Goal: Use online tool/utility: Utilize a website feature to perform a specific function

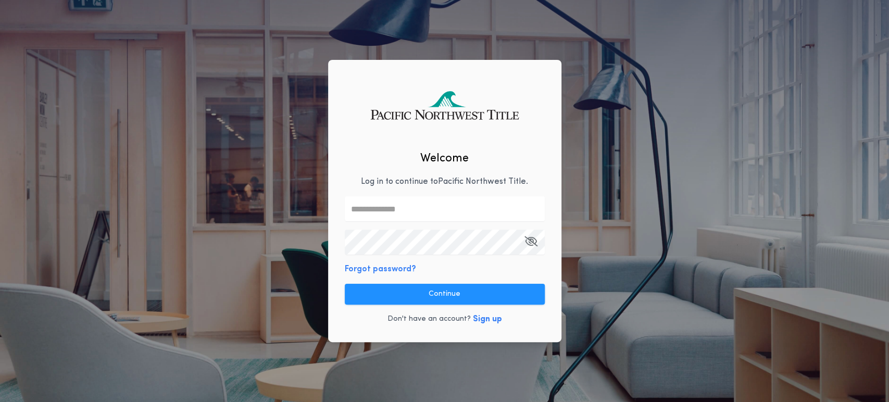
click at [338, 216] on div "Welcome Log in to continue to Pacific Northwest Title . Forgot password? Contin…" at bounding box center [444, 201] width 233 height 283
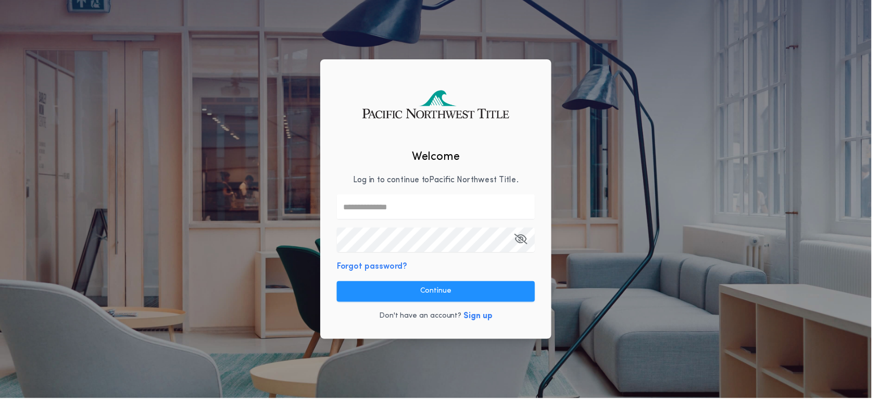
scroll to position [0, 182]
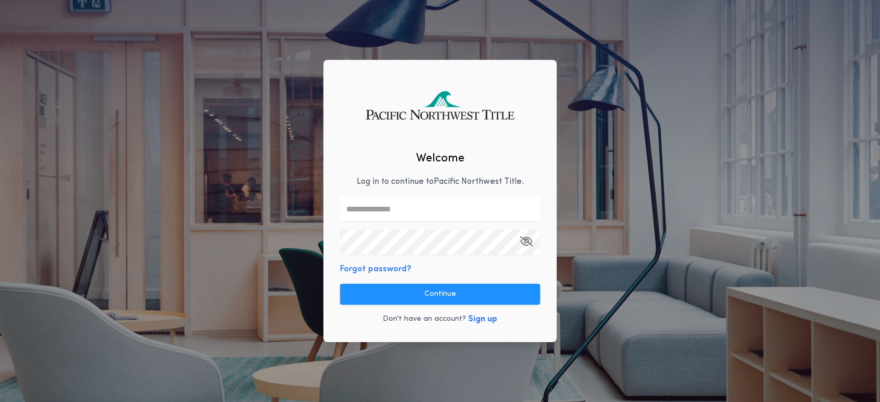
type input "**"
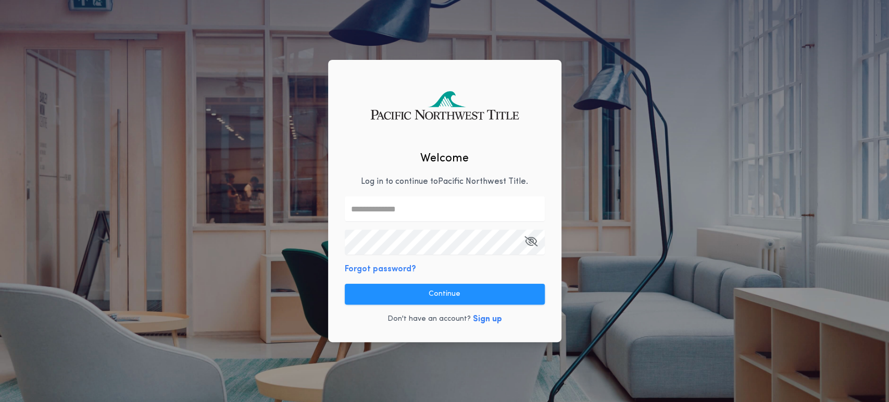
click at [378, 206] on input "text" at bounding box center [445, 208] width 200 height 25
type input "**********"
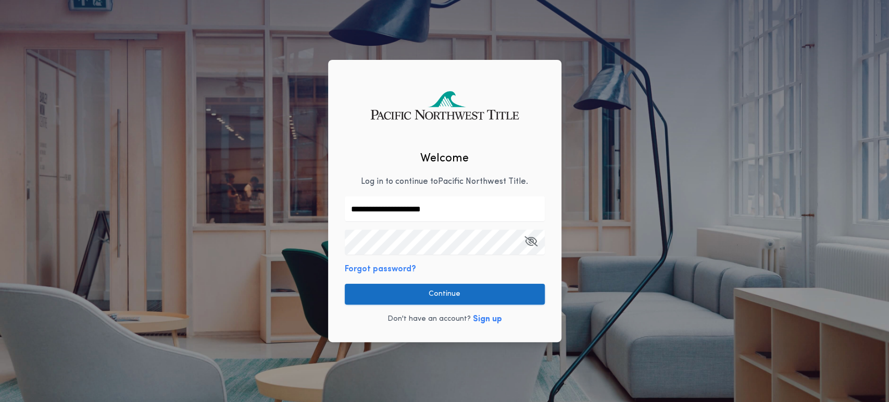
click at [410, 300] on button "Continue" at bounding box center [445, 294] width 200 height 21
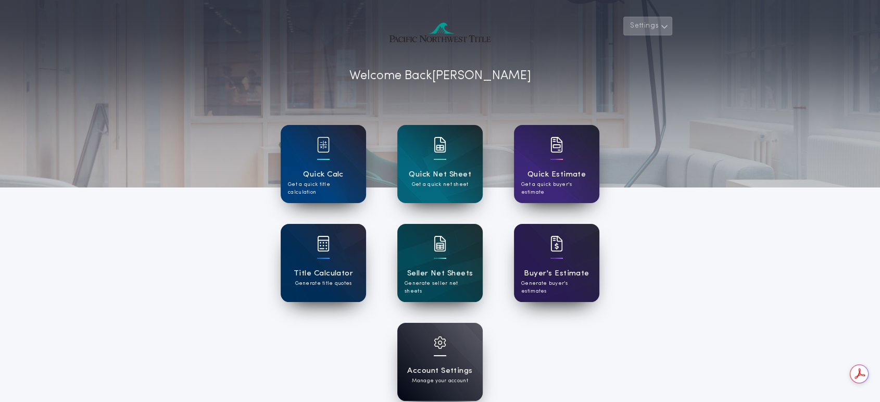
click at [650, 27] on button "Settings" at bounding box center [647, 26] width 49 height 19
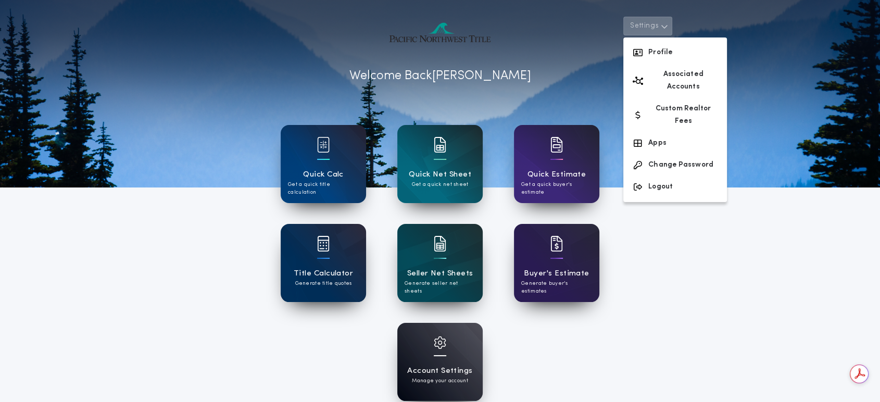
click at [450, 363] on div "Account Settings Manage your account" at bounding box center [439, 362] width 85 height 78
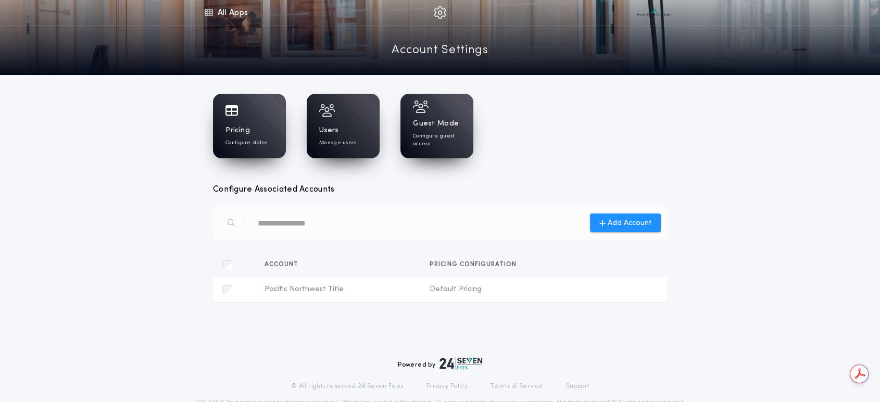
click at [337, 128] on h1 "Users" at bounding box center [328, 130] width 19 height 10
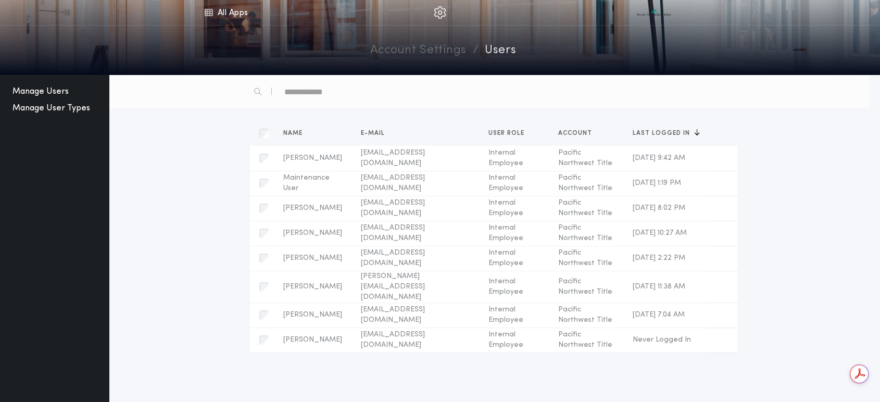
click at [40, 111] on button "Manage User Types" at bounding box center [51, 108] width 86 height 17
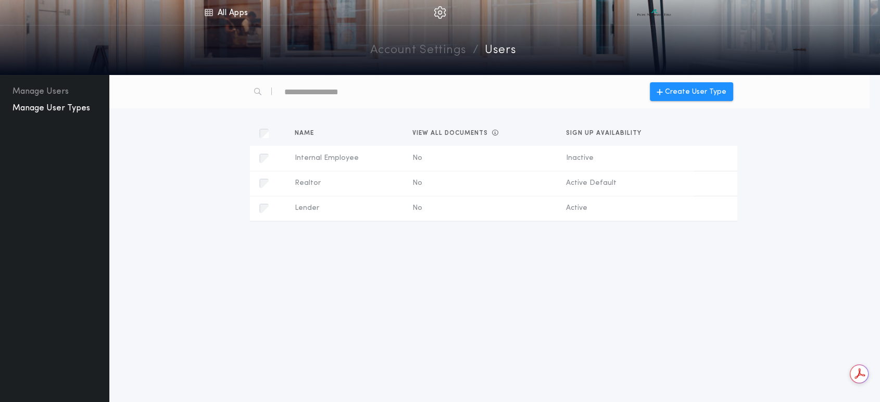
click at [439, 15] on img at bounding box center [440, 12] width 12 height 12
click at [212, 14] on icon at bounding box center [208, 12] width 9 height 12
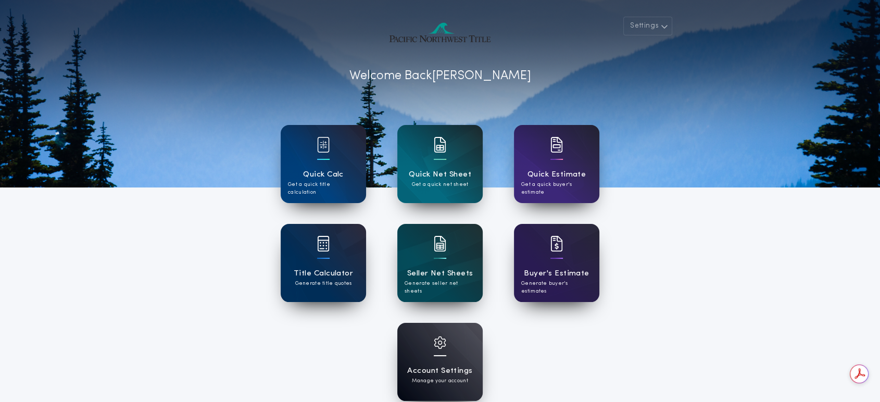
click at [447, 365] on h1 "Account Settings" at bounding box center [439, 371] width 65 height 12
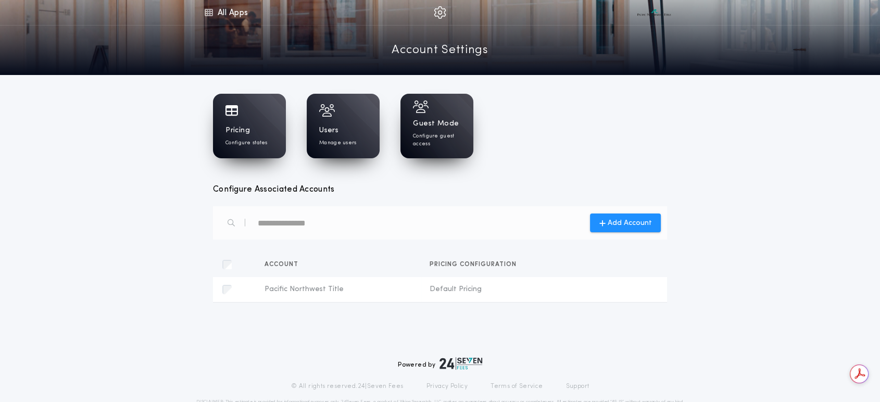
click at [424, 125] on h1 "Guest Mode" at bounding box center [436, 124] width 46 height 10
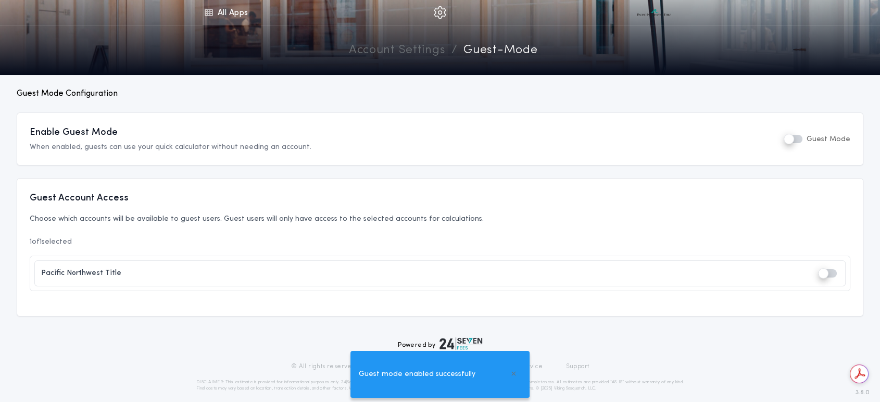
click at [220, 17] on link "All Apps" at bounding box center [226, 12] width 47 height 25
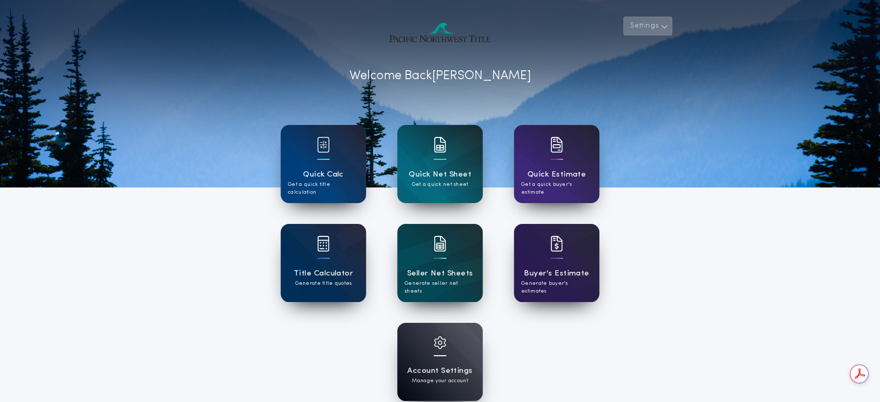
click at [651, 22] on button "Settings" at bounding box center [647, 26] width 49 height 19
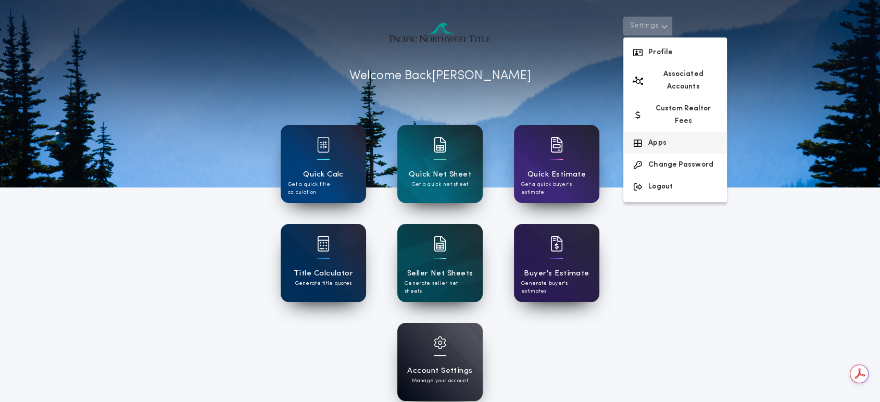
click at [653, 132] on button "Apps" at bounding box center [675, 143] width 104 height 22
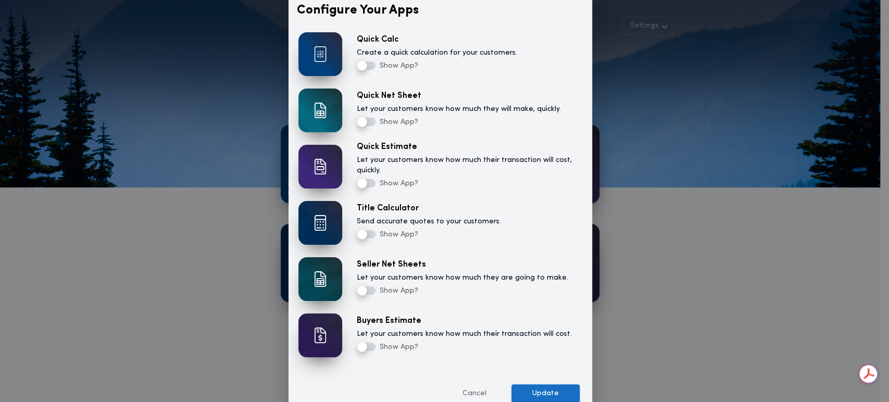
click at [541, 394] on button "Update" at bounding box center [545, 393] width 68 height 19
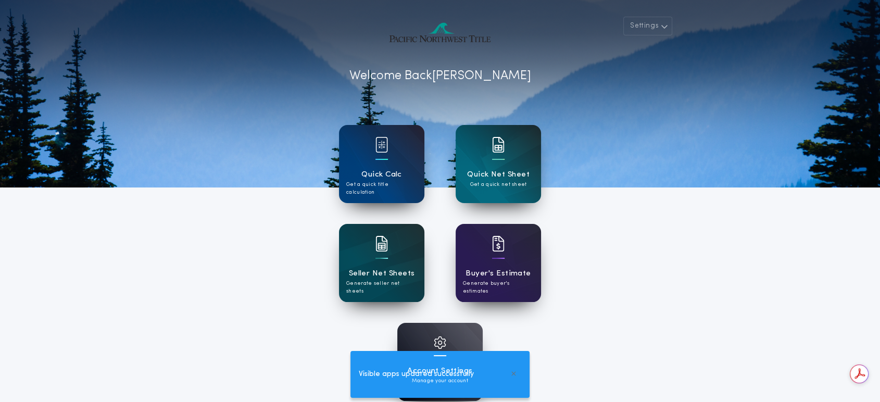
click at [712, 272] on div "Settings Welcome Back Andrea Quick Calc Get a quick title calculation Quick Net…" at bounding box center [440, 272] width 880 height 544
click at [657, 34] on button "Settings" at bounding box center [647, 26] width 49 height 19
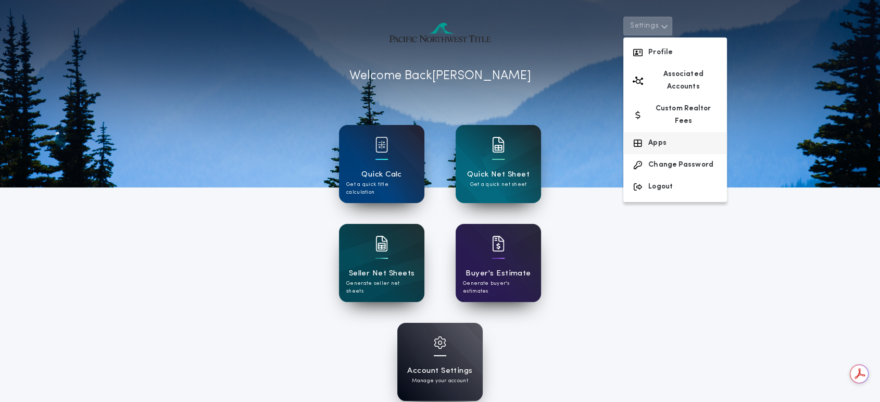
click at [659, 132] on button "Apps" at bounding box center [675, 143] width 104 height 22
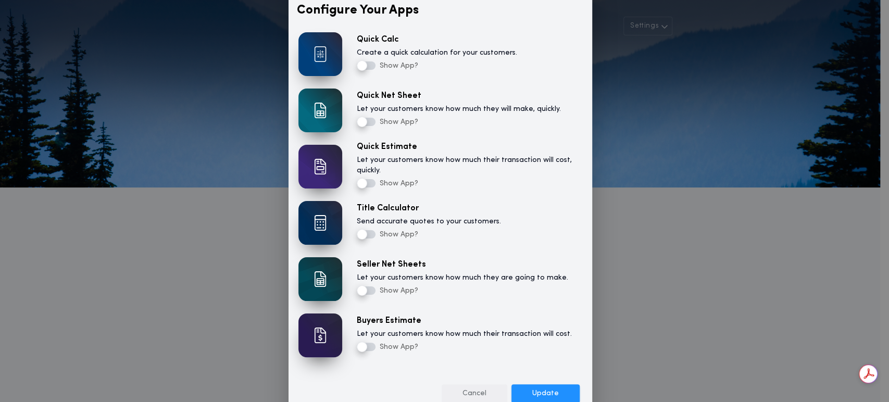
click at [475, 395] on button "Cancel" at bounding box center [474, 393] width 66 height 19
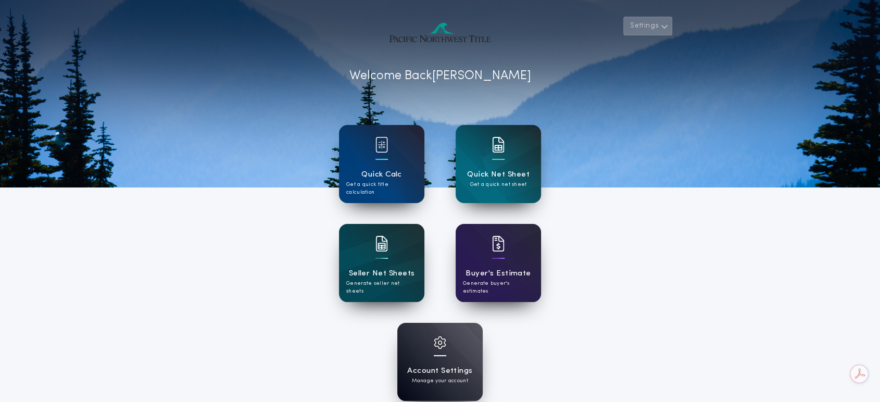
click at [647, 28] on button "Settings" at bounding box center [647, 26] width 49 height 19
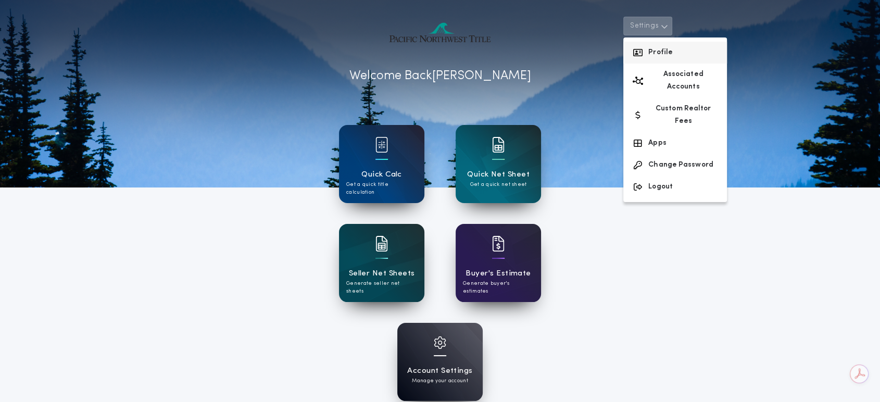
click at [652, 55] on button "Profile" at bounding box center [675, 53] width 104 height 22
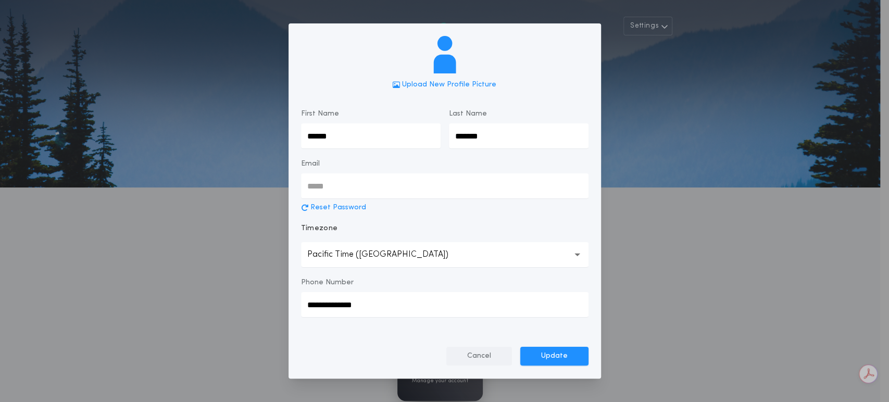
click at [479, 357] on button "Cancel" at bounding box center [479, 356] width 66 height 19
type input "**********"
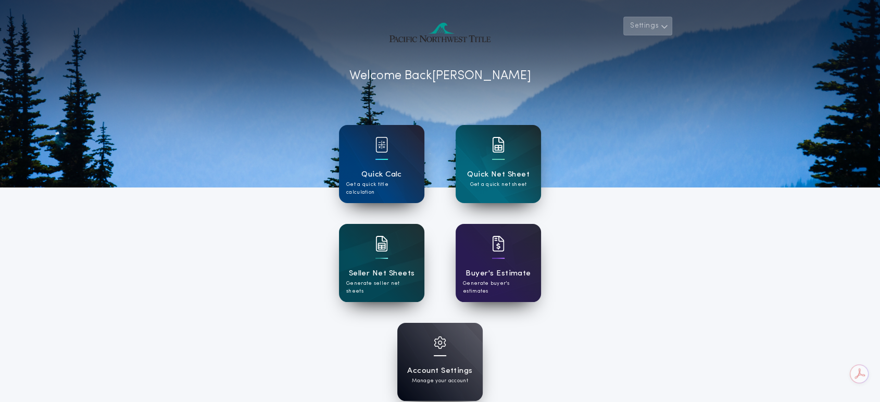
click at [654, 23] on button "Settings" at bounding box center [647, 26] width 49 height 19
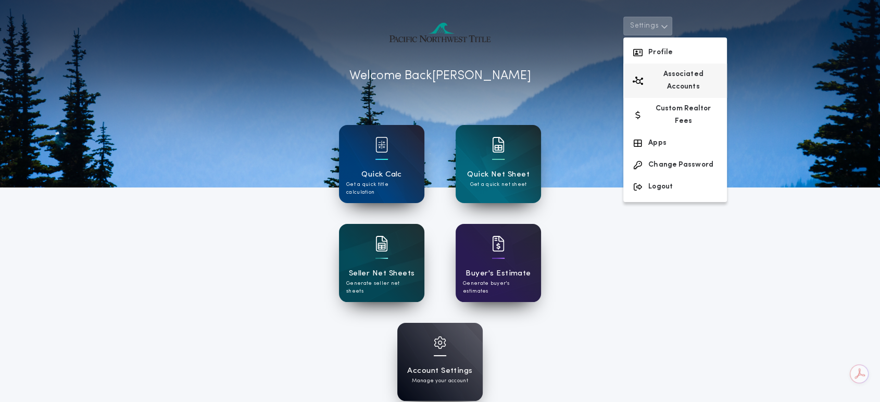
click at [659, 75] on button "Associated Accounts" at bounding box center [675, 81] width 104 height 34
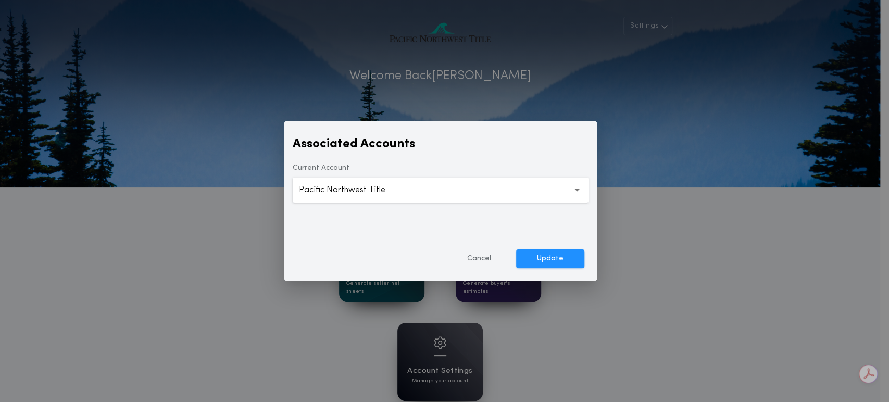
click at [415, 191] on button "**********" at bounding box center [441, 190] width 296 height 25
click at [478, 253] on button "Cancel" at bounding box center [479, 258] width 66 height 19
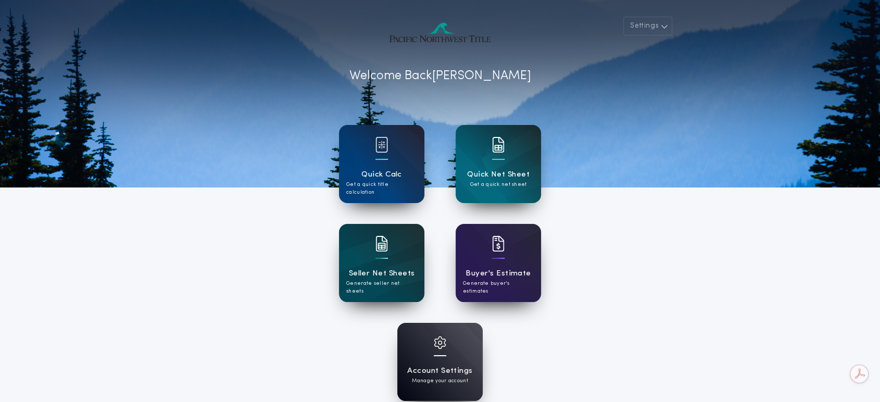
click at [450, 381] on p "Manage your account" at bounding box center [440, 381] width 56 height 8
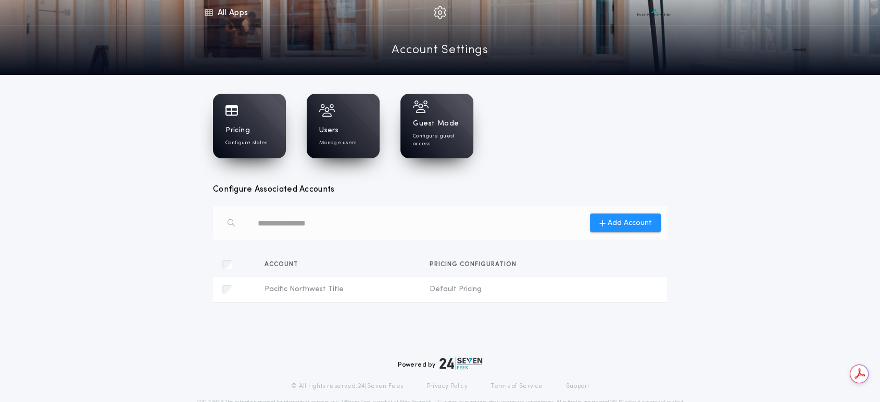
click at [337, 132] on h1 "Users" at bounding box center [328, 130] width 19 height 10
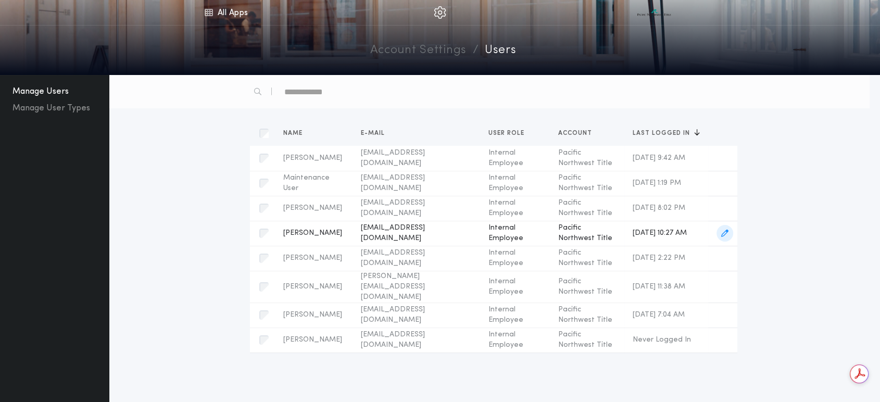
click at [727, 238] on span "button" at bounding box center [724, 233] width 17 height 17
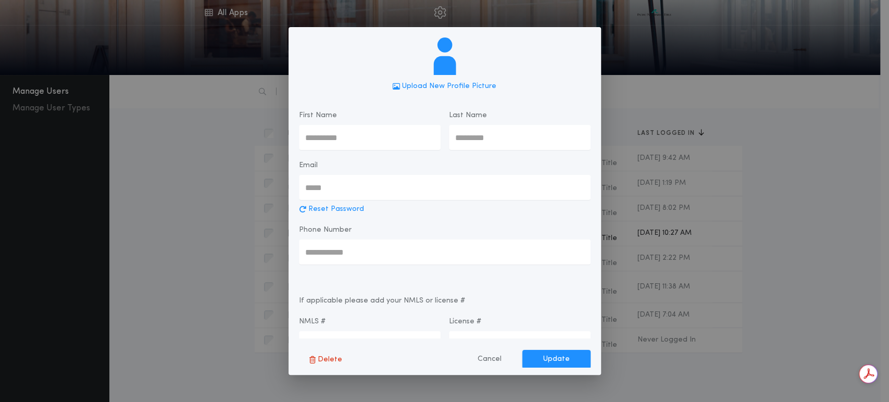
type input "******"
type input "********"
type input "**********"
click at [492, 360] on button "Cancel" at bounding box center [490, 359] width 66 height 19
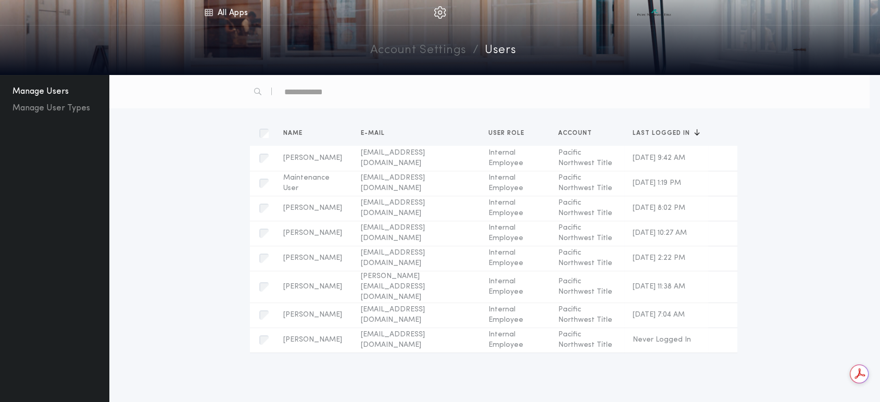
click at [441, 17] on img at bounding box center [440, 12] width 12 height 12
click at [439, 16] on img at bounding box center [440, 12] width 12 height 12
click at [439, 14] on img at bounding box center [440, 12] width 12 height 12
click at [226, 16] on link "All Apps" at bounding box center [226, 12] width 47 height 25
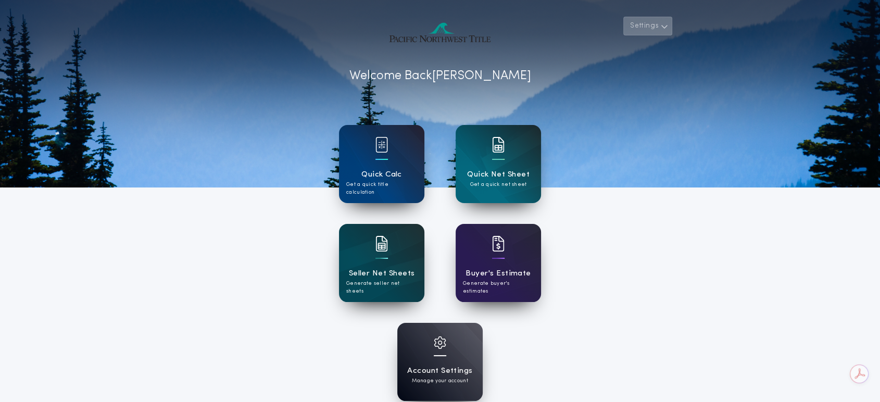
click at [660, 26] on button "Settings" at bounding box center [647, 26] width 49 height 19
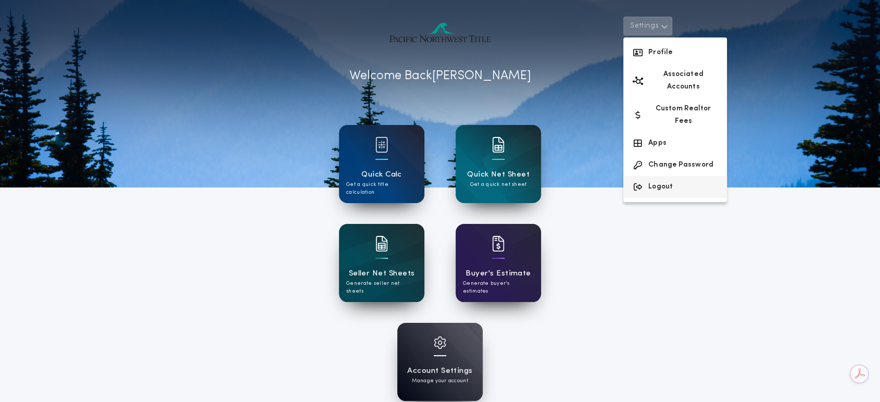
click at [655, 176] on button "Logout" at bounding box center [675, 187] width 104 height 22
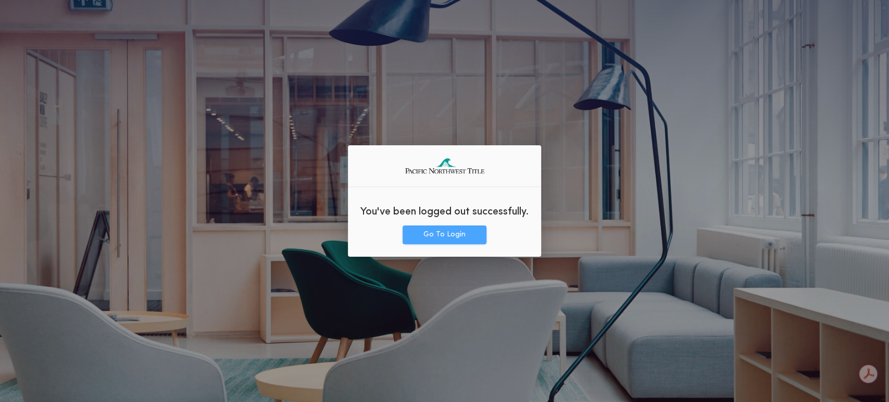
click at [434, 238] on button "Go To Login" at bounding box center [444, 234] width 84 height 19
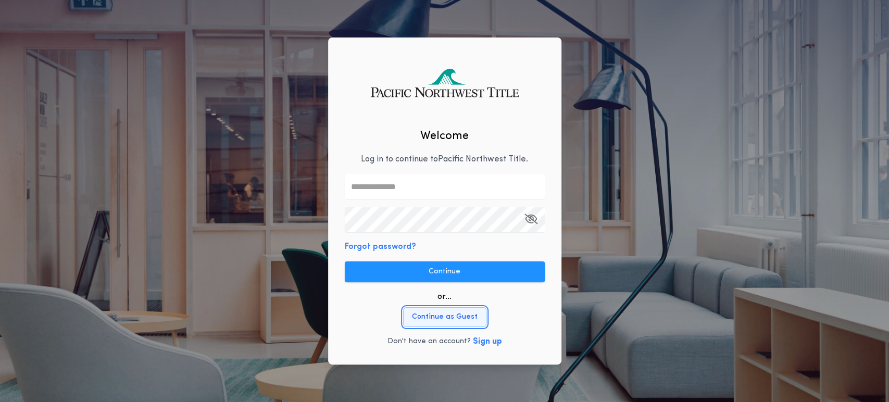
click at [442, 324] on button "Continue as Guest" at bounding box center [444, 317] width 83 height 20
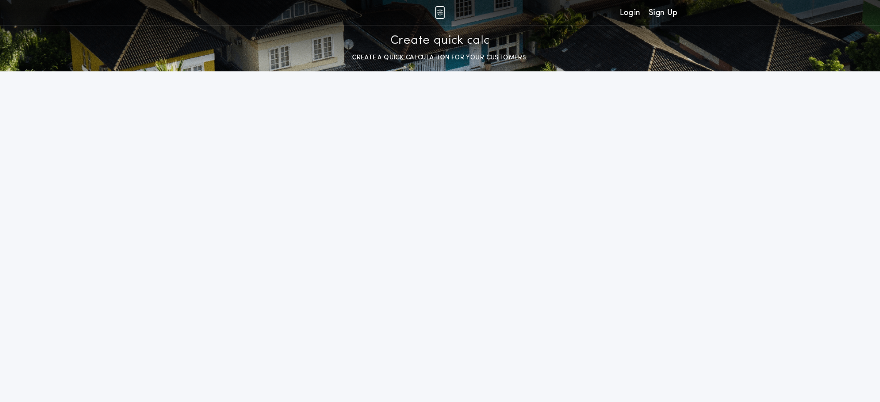
select select "**********"
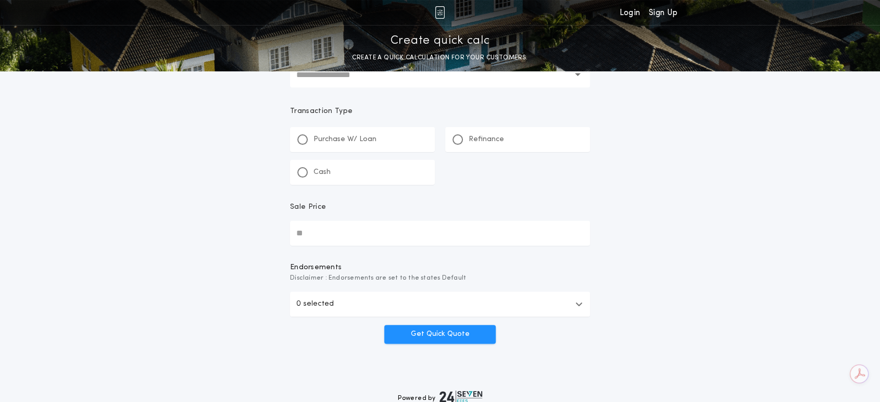
scroll to position [175, 0]
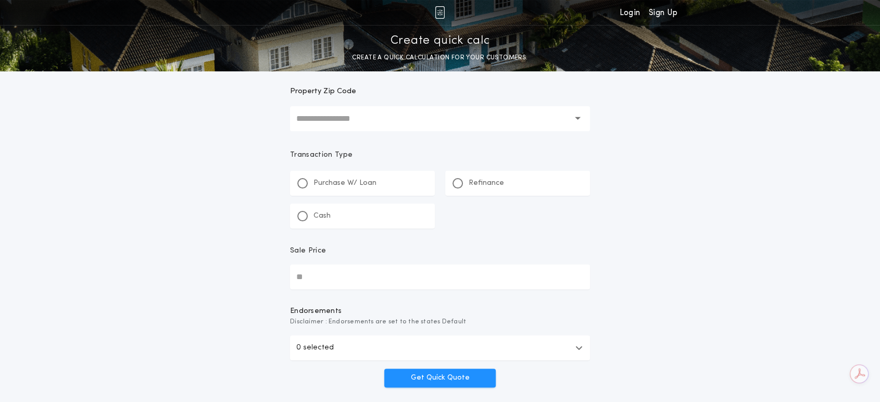
click at [342, 117] on input "text" at bounding box center [432, 118] width 273 height 25
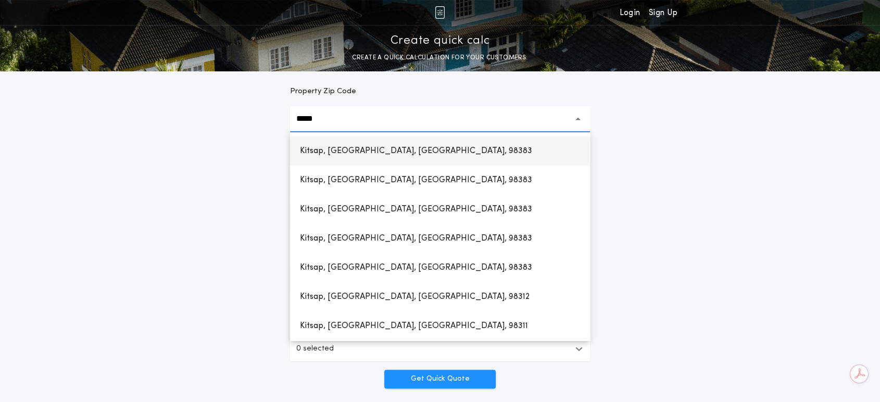
click at [331, 160] on h1 "Kitsap, [GEOGRAPHIC_DATA], [GEOGRAPHIC_DATA], 98383" at bounding box center [416, 150] width 249 height 25
type input "**********"
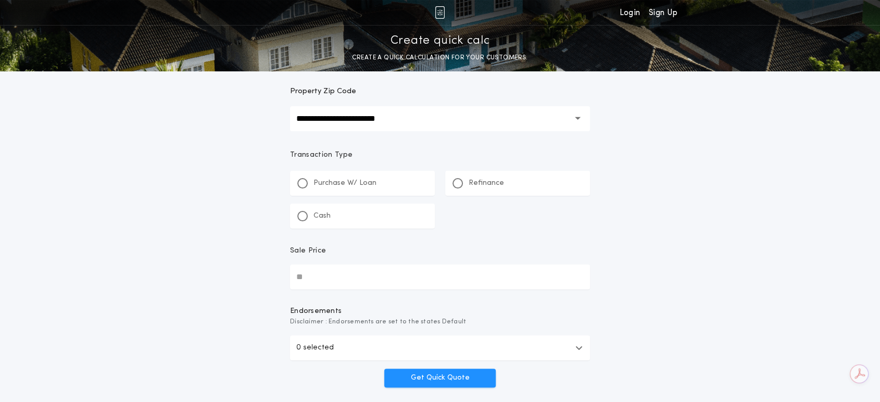
click at [345, 188] on p "Purchase W/ Loan" at bounding box center [344, 183] width 63 height 10
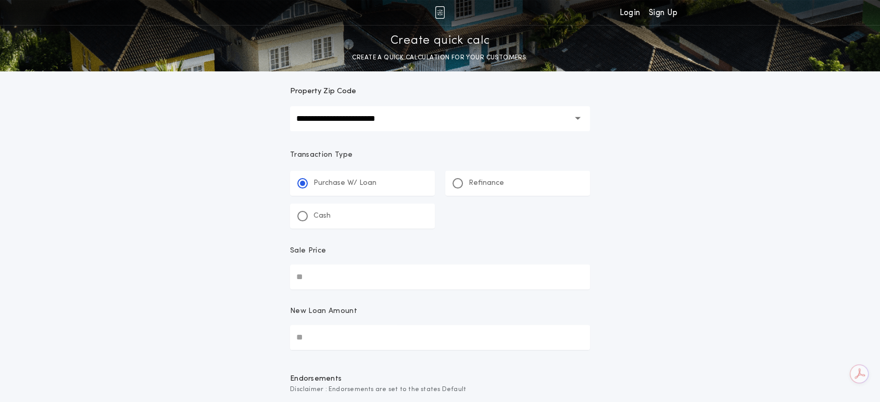
scroll to position [233, 0]
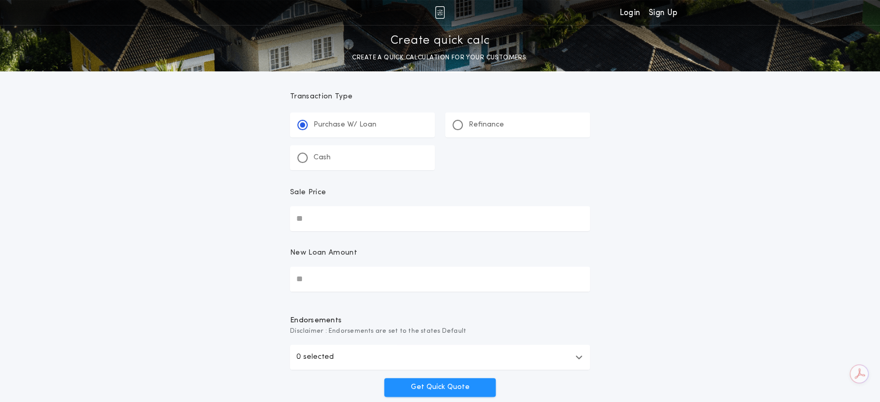
click at [353, 223] on input "Sale Price" at bounding box center [440, 218] width 300 height 25
type input "********"
click at [332, 287] on input "New Loan Amount" at bounding box center [440, 279] width 300 height 25
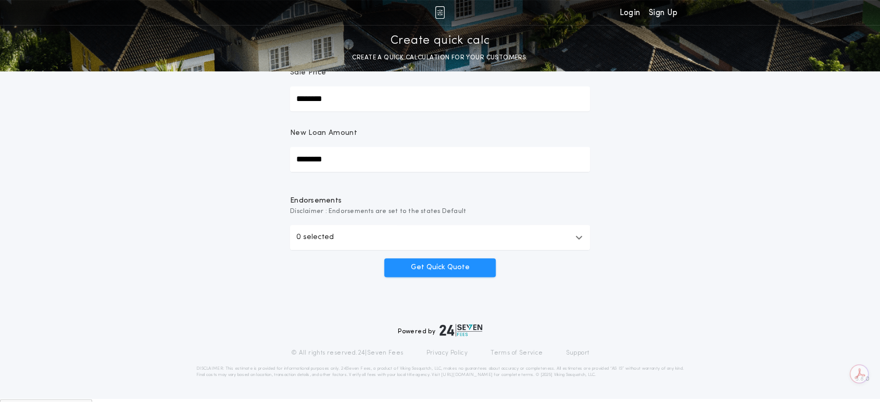
type input "********"
click at [321, 238] on p "0 selected" at bounding box center [314, 237] width 37 height 12
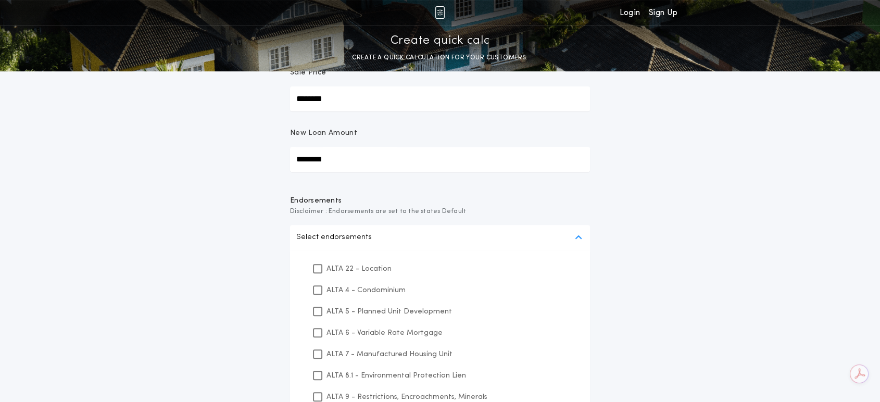
click at [358, 239] on p "Select endorsements" at bounding box center [333, 237] width 75 height 12
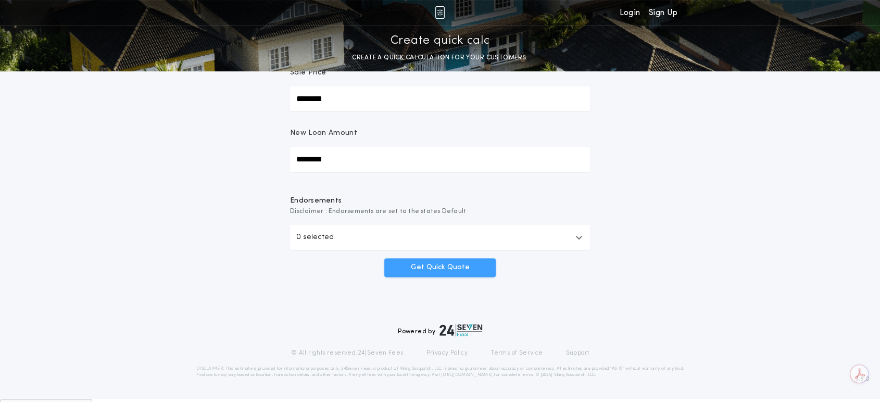
click at [421, 275] on button "Get Quick Quote" at bounding box center [439, 267] width 111 height 19
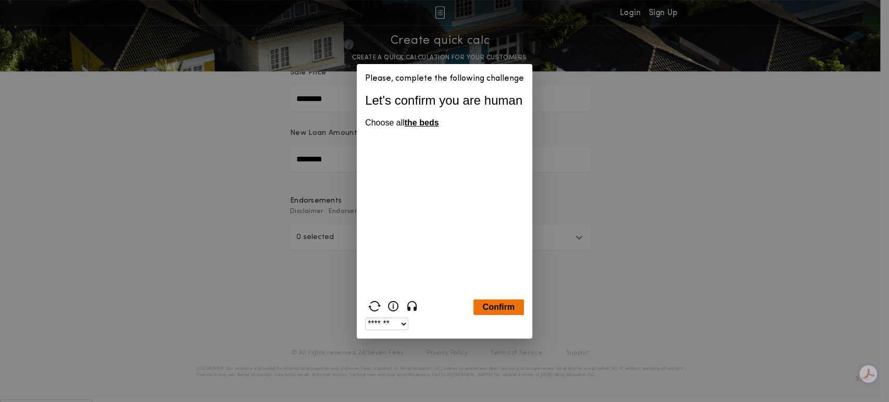
click at [501, 306] on button "Confirm" at bounding box center [498, 307] width 51 height 16
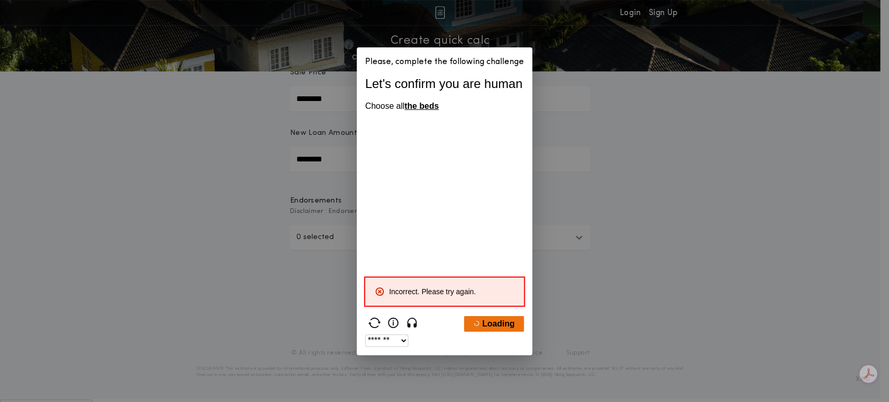
click at [493, 326] on button "Loading" at bounding box center [494, 324] width 60 height 16
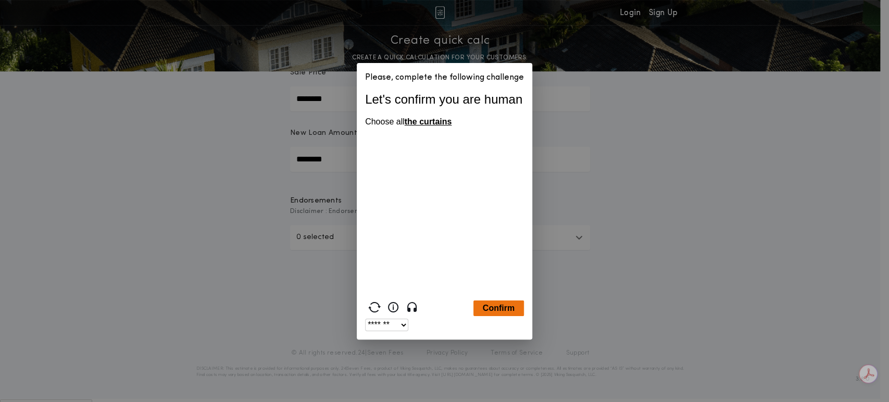
click at [499, 311] on button "Confirm" at bounding box center [498, 308] width 51 height 16
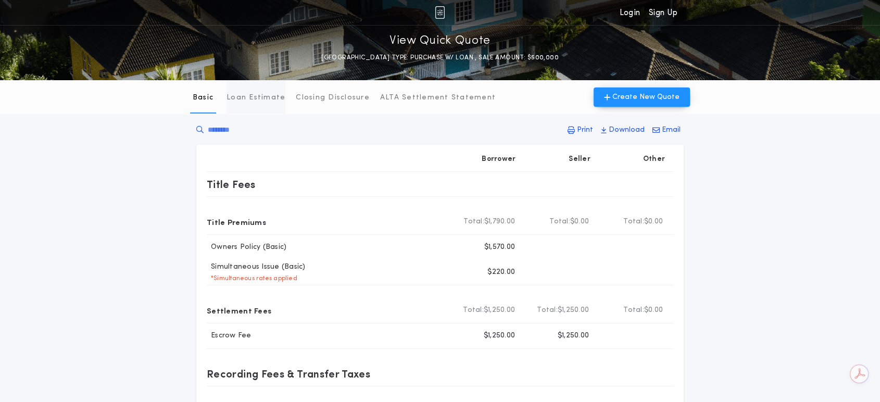
click at [256, 98] on p "Loan Estimate" at bounding box center [255, 98] width 59 height 10
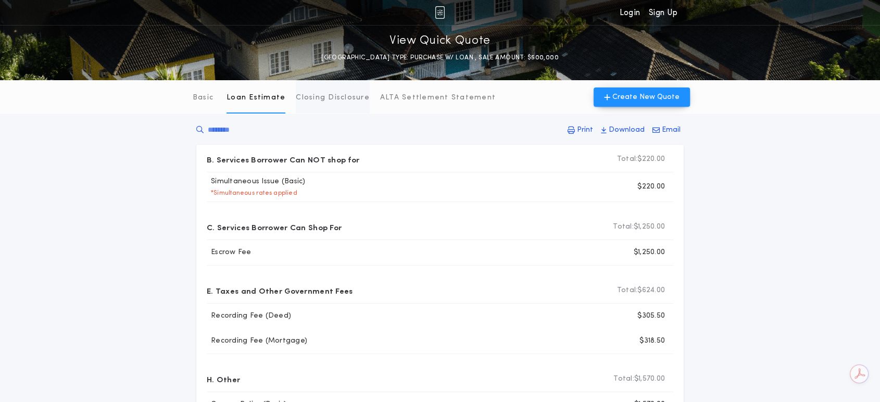
click at [320, 103] on p "Closing Disclosure" at bounding box center [333, 98] width 74 height 10
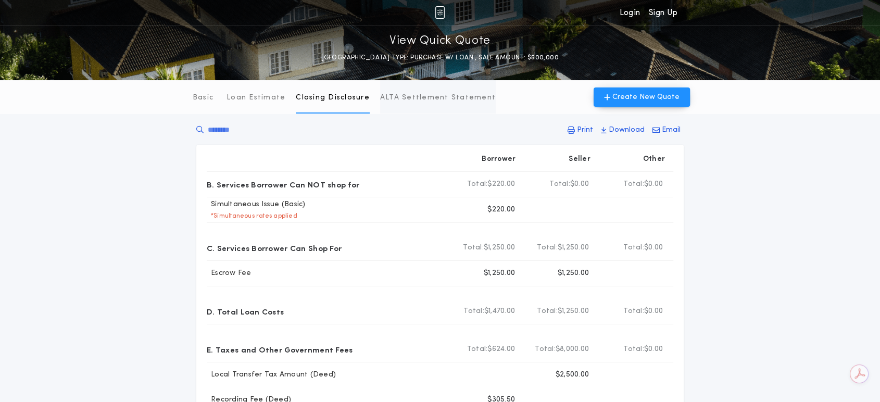
click at [412, 104] on button "ALTA Settlement Statement" at bounding box center [438, 96] width 116 height 33
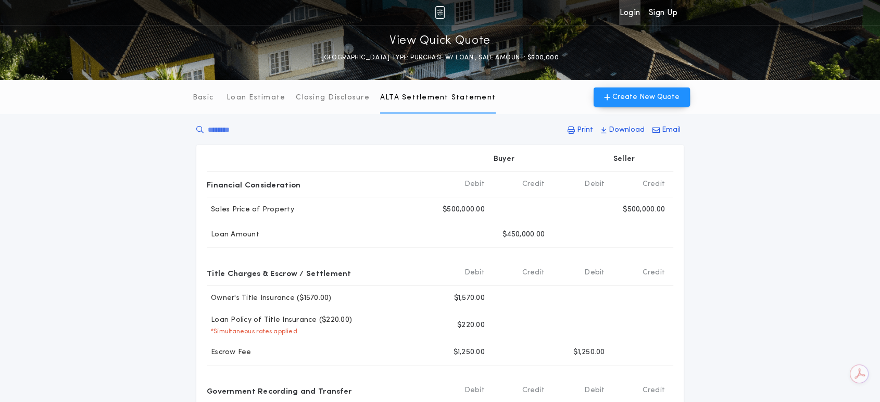
click at [621, 11] on link "Login" at bounding box center [629, 12] width 21 height 25
